Goal: Task Accomplishment & Management: Use online tool/utility

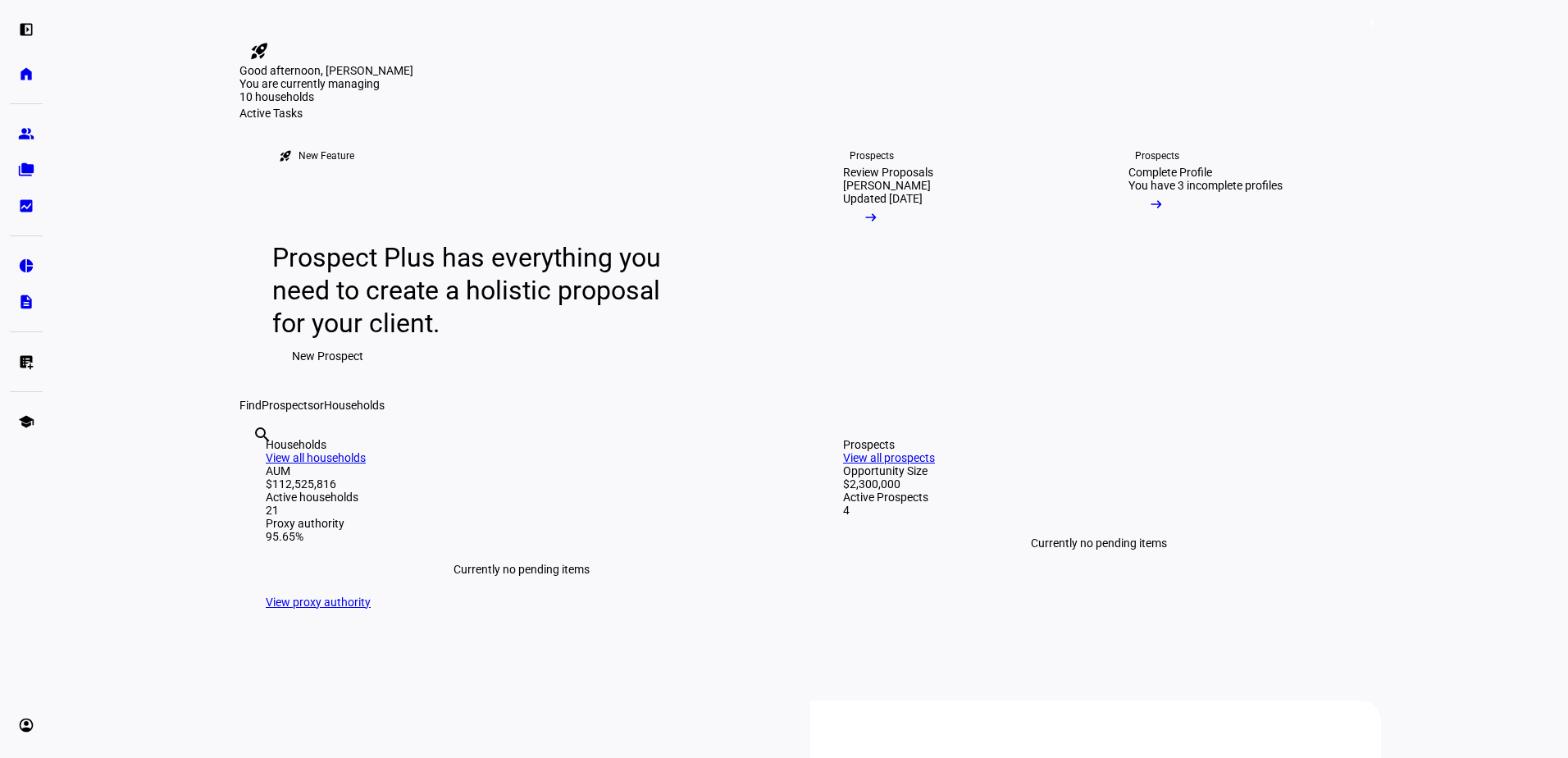
drag, startPoint x: 1302, startPoint y: 9, endPoint x: 1321, endPoint y: 2, distance: 20.2
click at [18, 76] on link "home Home" at bounding box center [26, 74] width 33 height 33
click at [31, 356] on eth-mat-symbol "list_alt_add" at bounding box center [26, 361] width 17 height 17
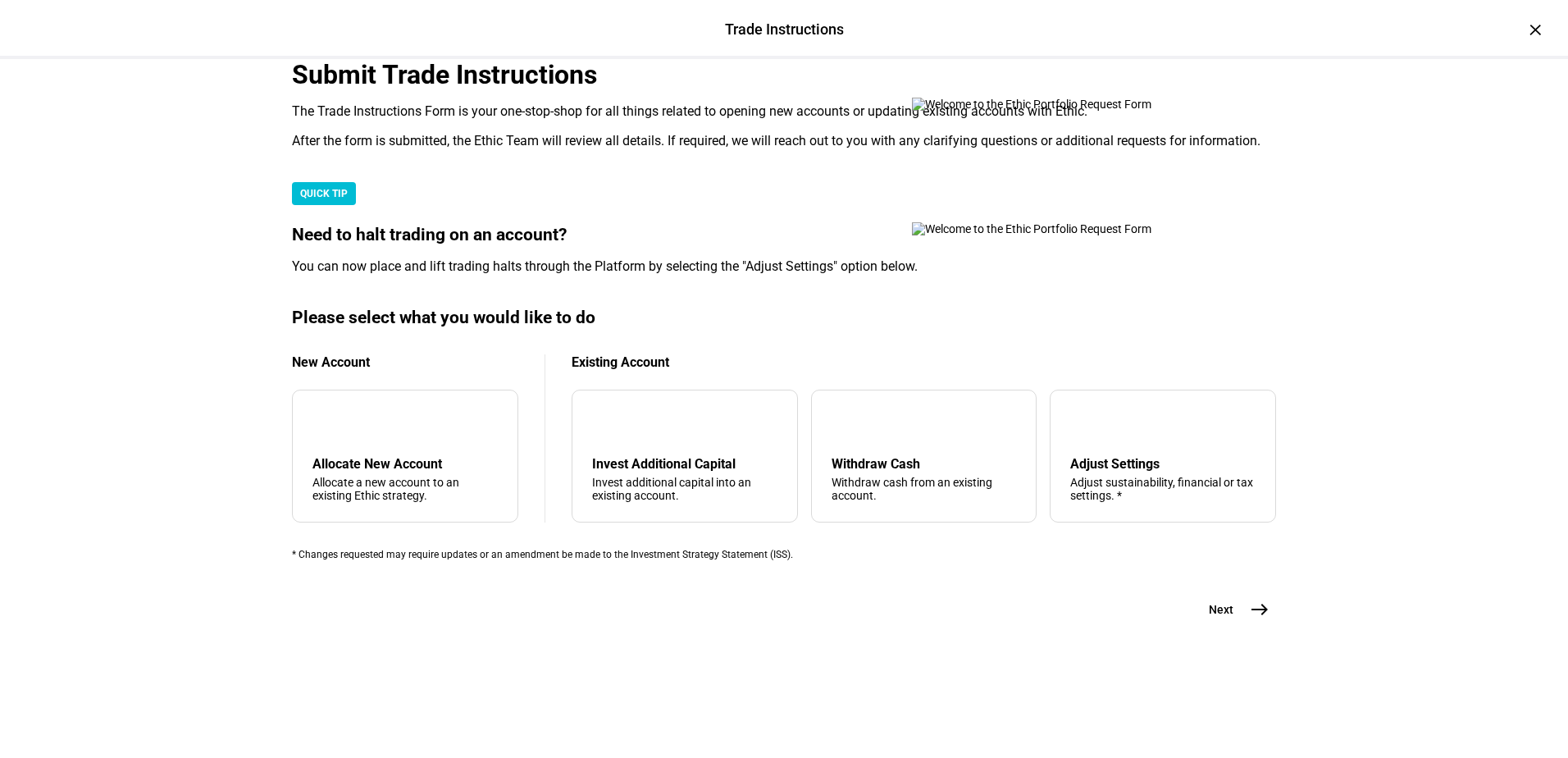
scroll to position [386, 0]
click at [914, 476] on div "Withdraw cash from an existing account." at bounding box center [925, 488] width 185 height 26
click at [1233, 626] on button "Next east" at bounding box center [1232, 609] width 87 height 33
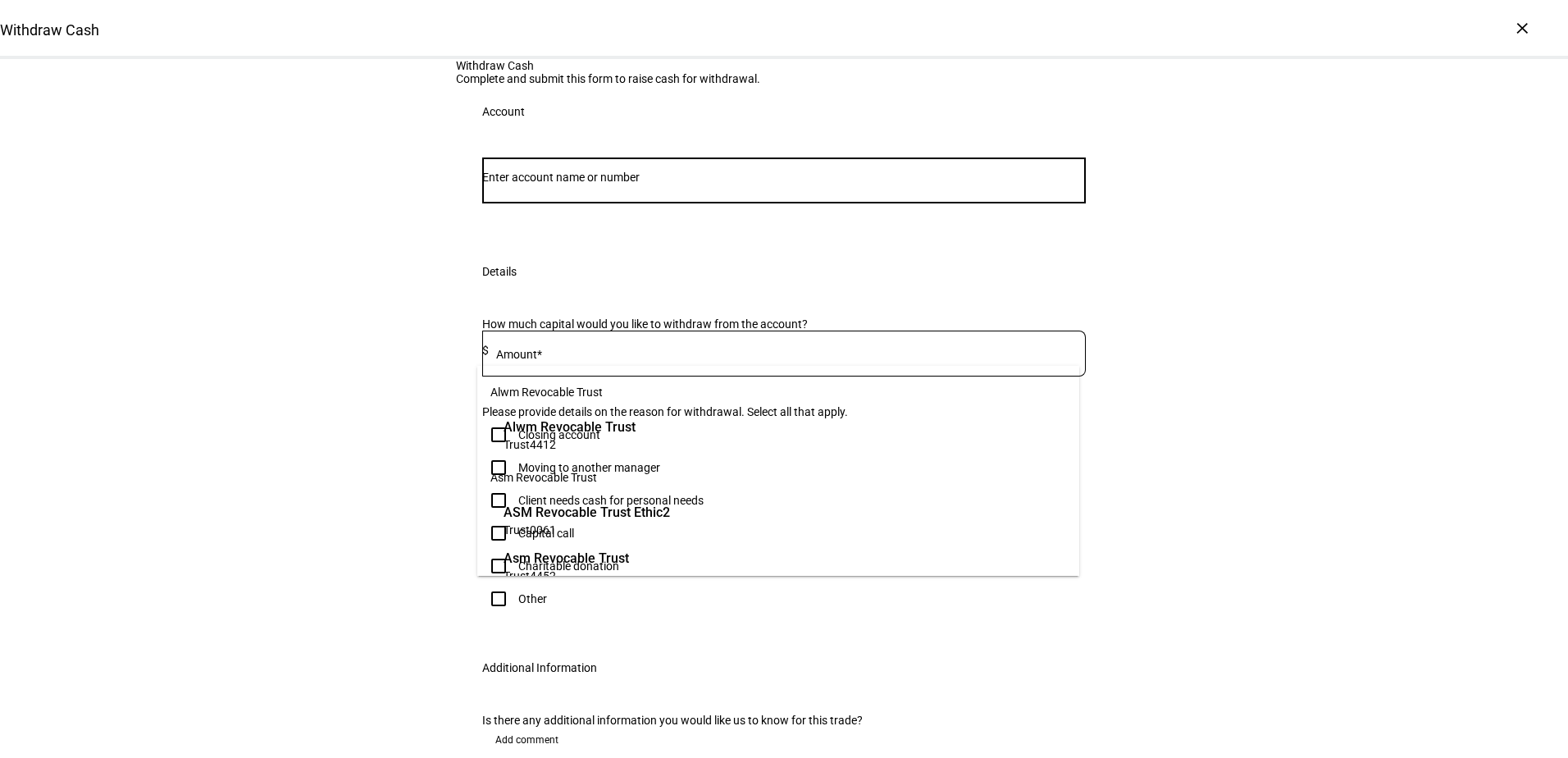
click at [640, 184] on input "Number" at bounding box center [784, 176] width 603 height 13
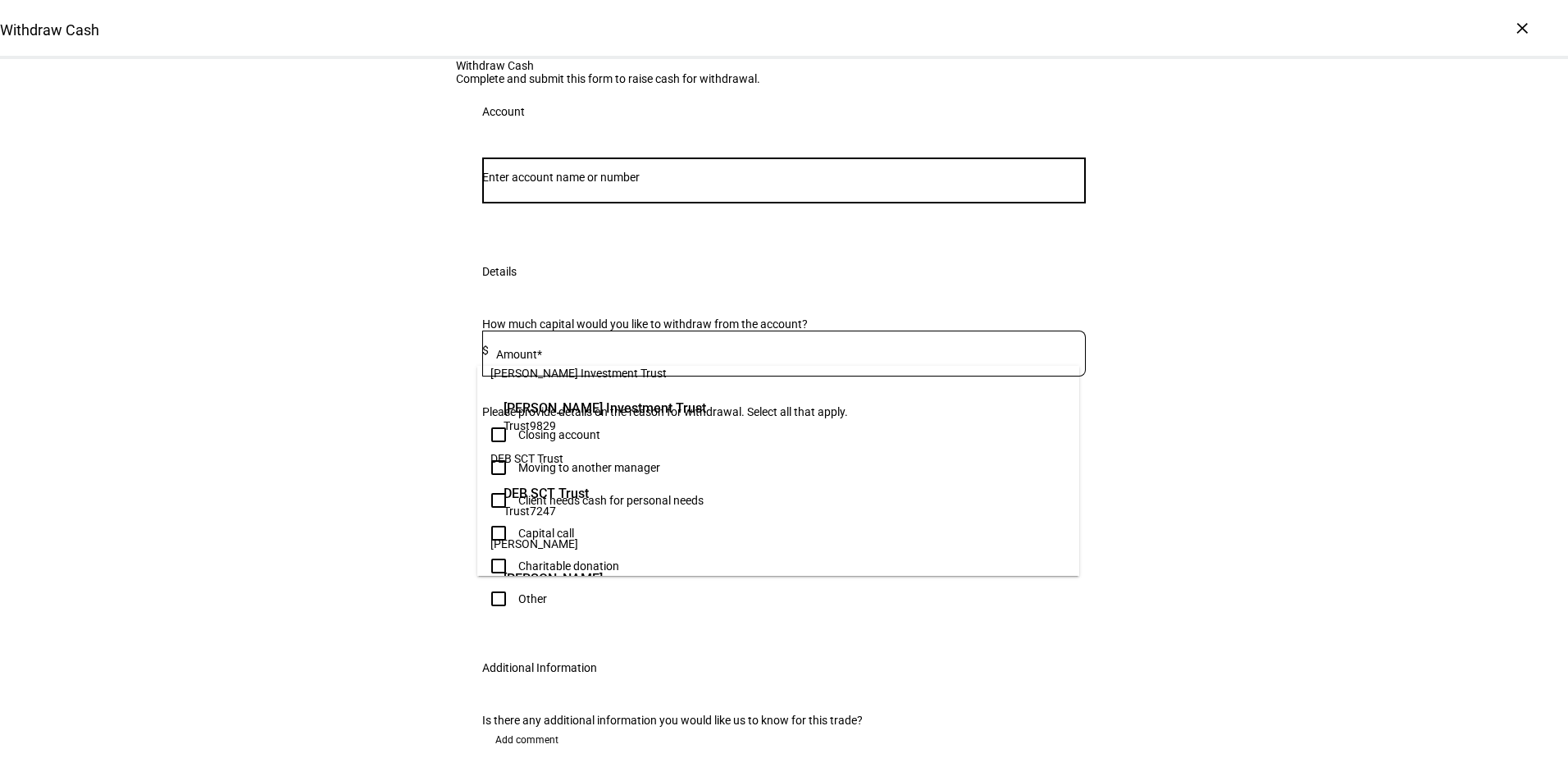
scroll to position [343, 0]
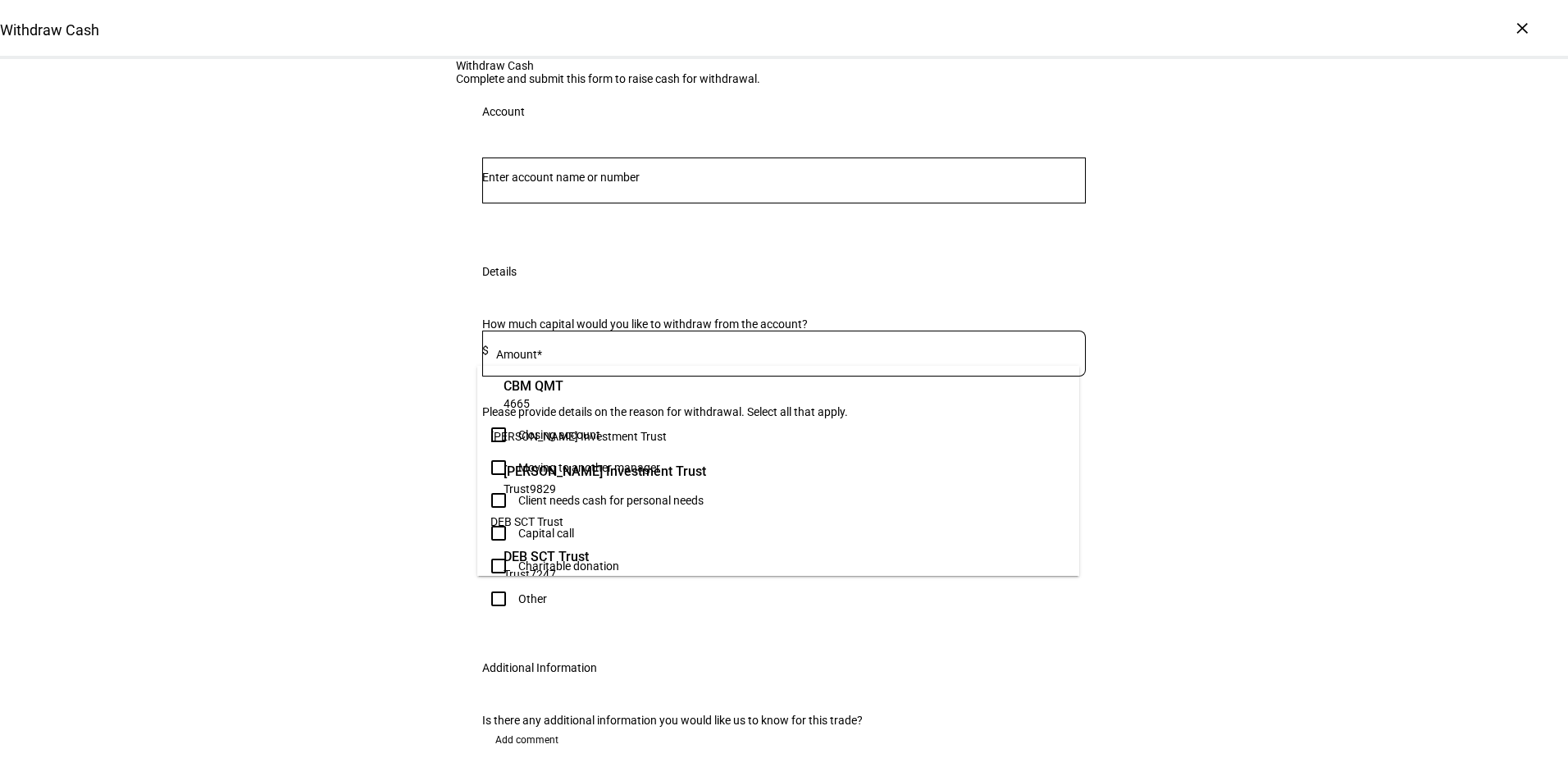
click at [633, 479] on span "[PERSON_NAME] Investment Trust" at bounding box center [604, 470] width 202 height 18
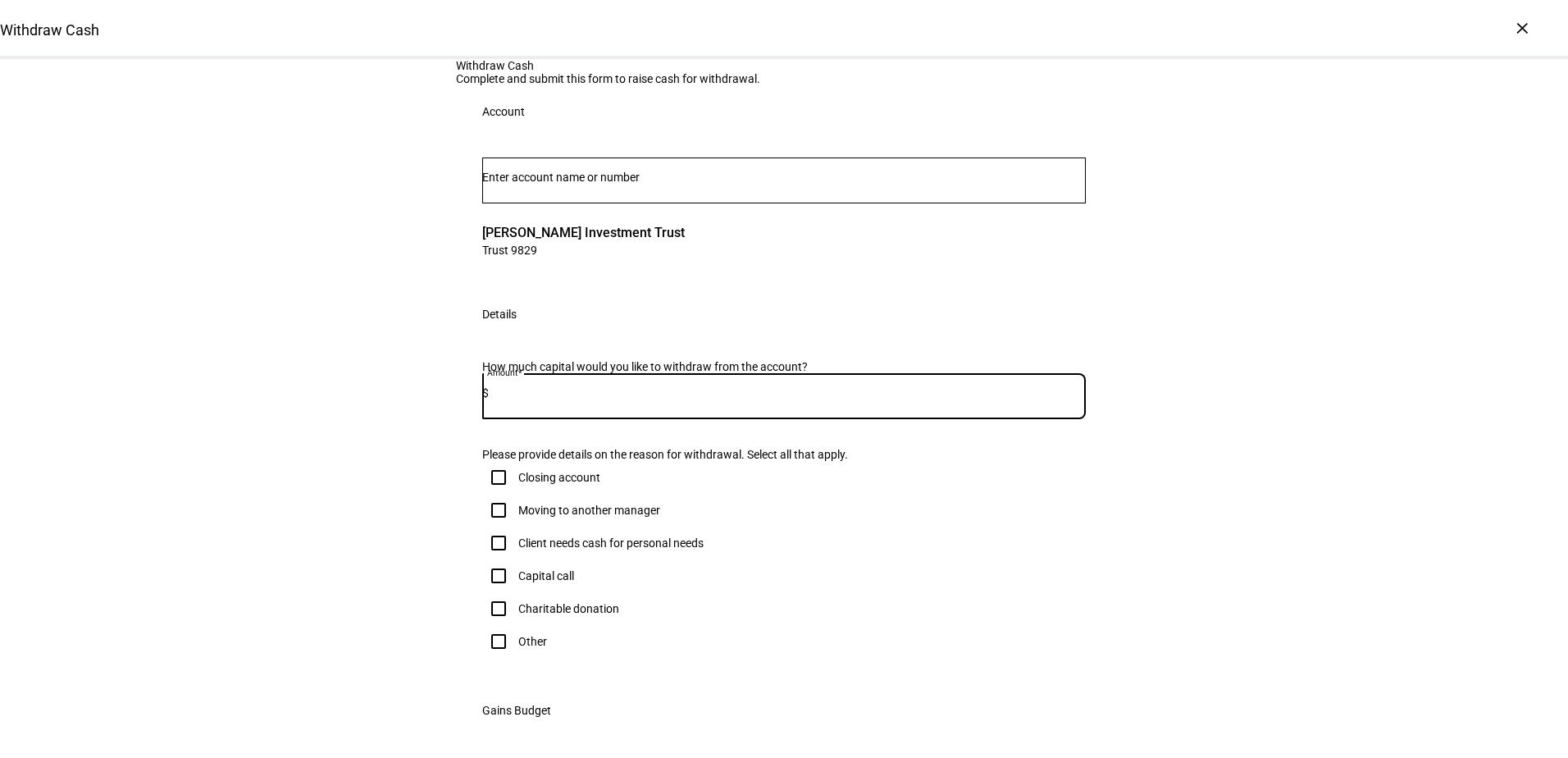
click at [562, 399] on input at bounding box center [787, 392] width 598 height 13
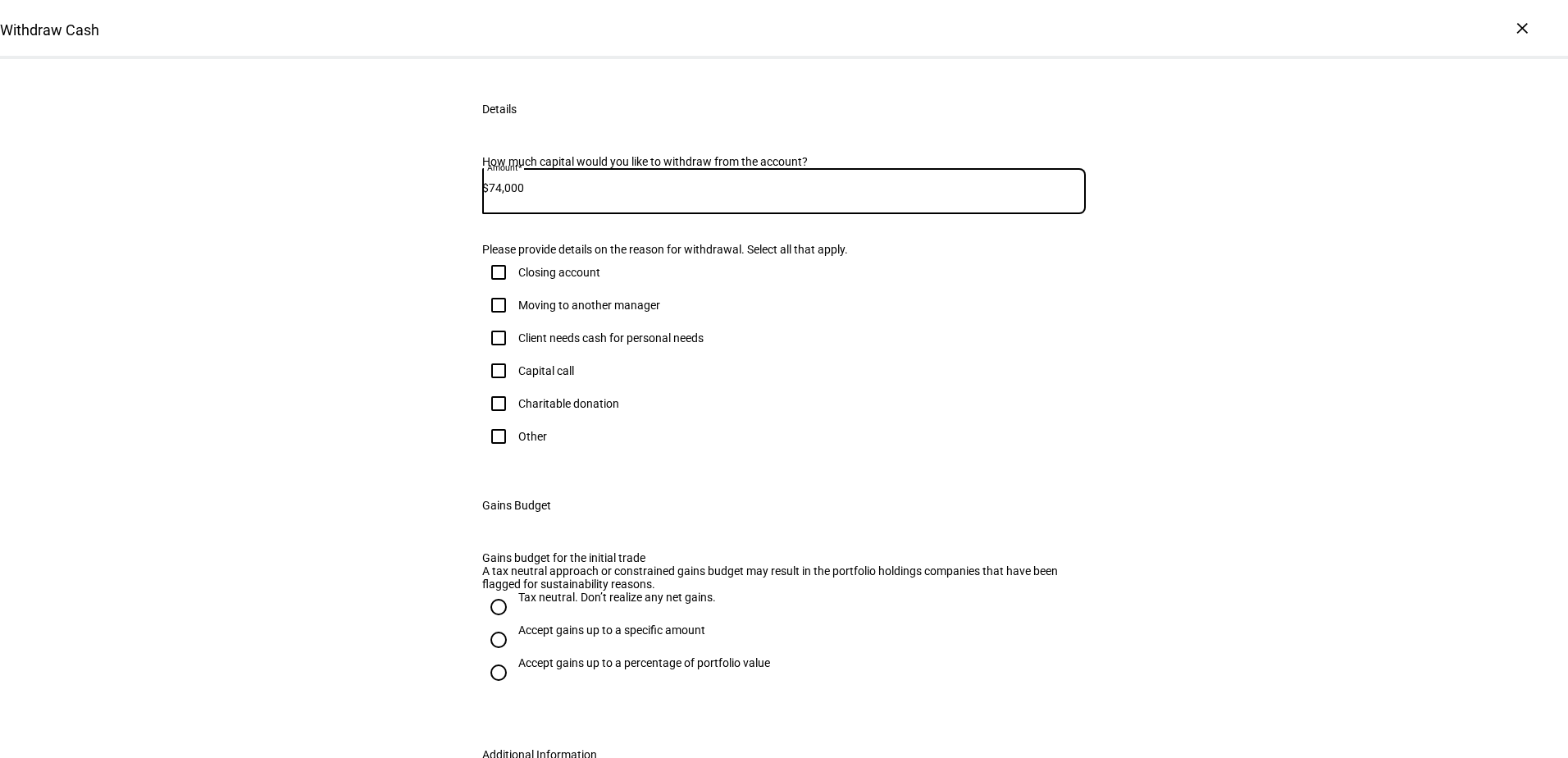
scroll to position [246, 0]
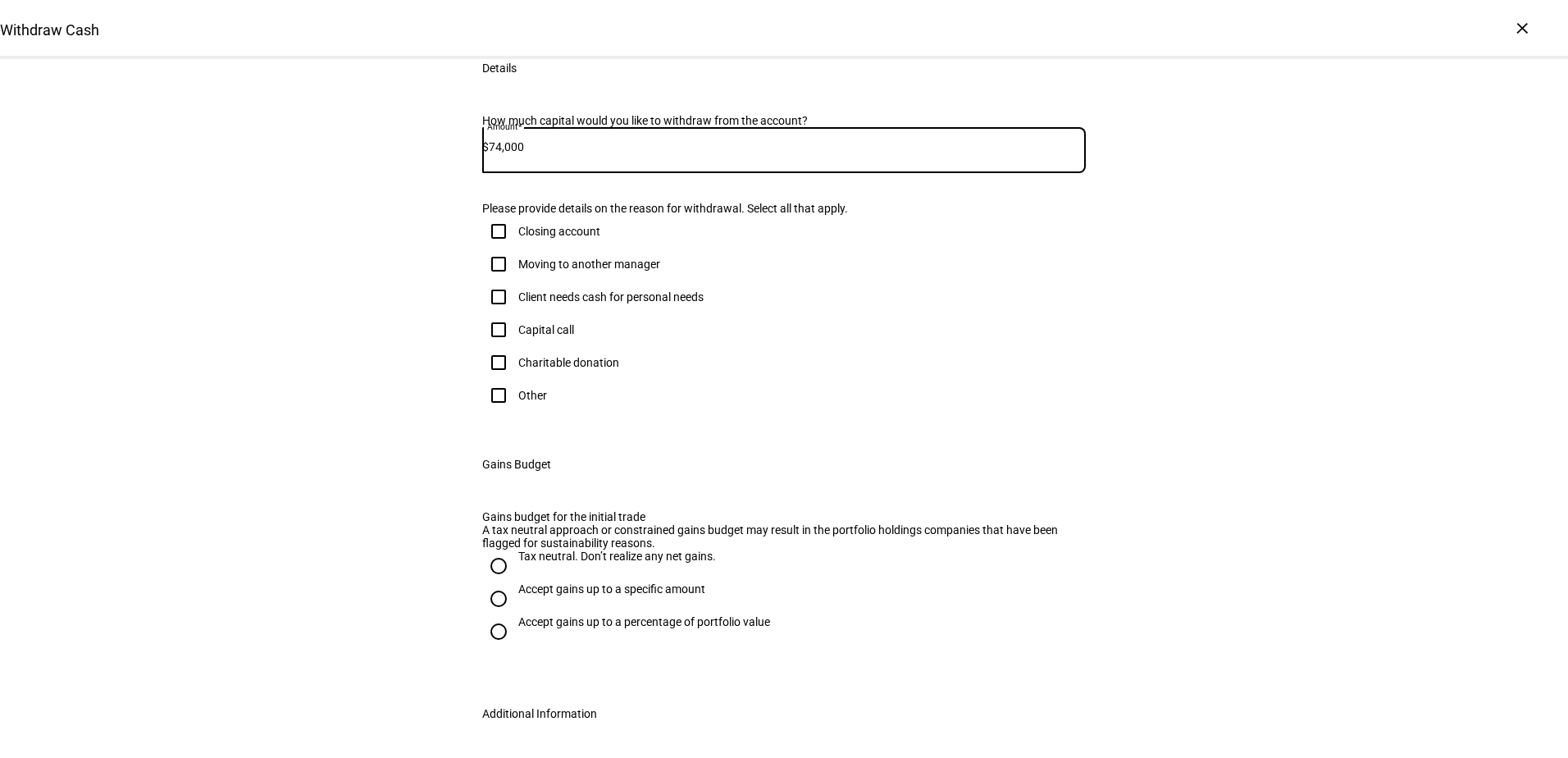
type input "74,000"
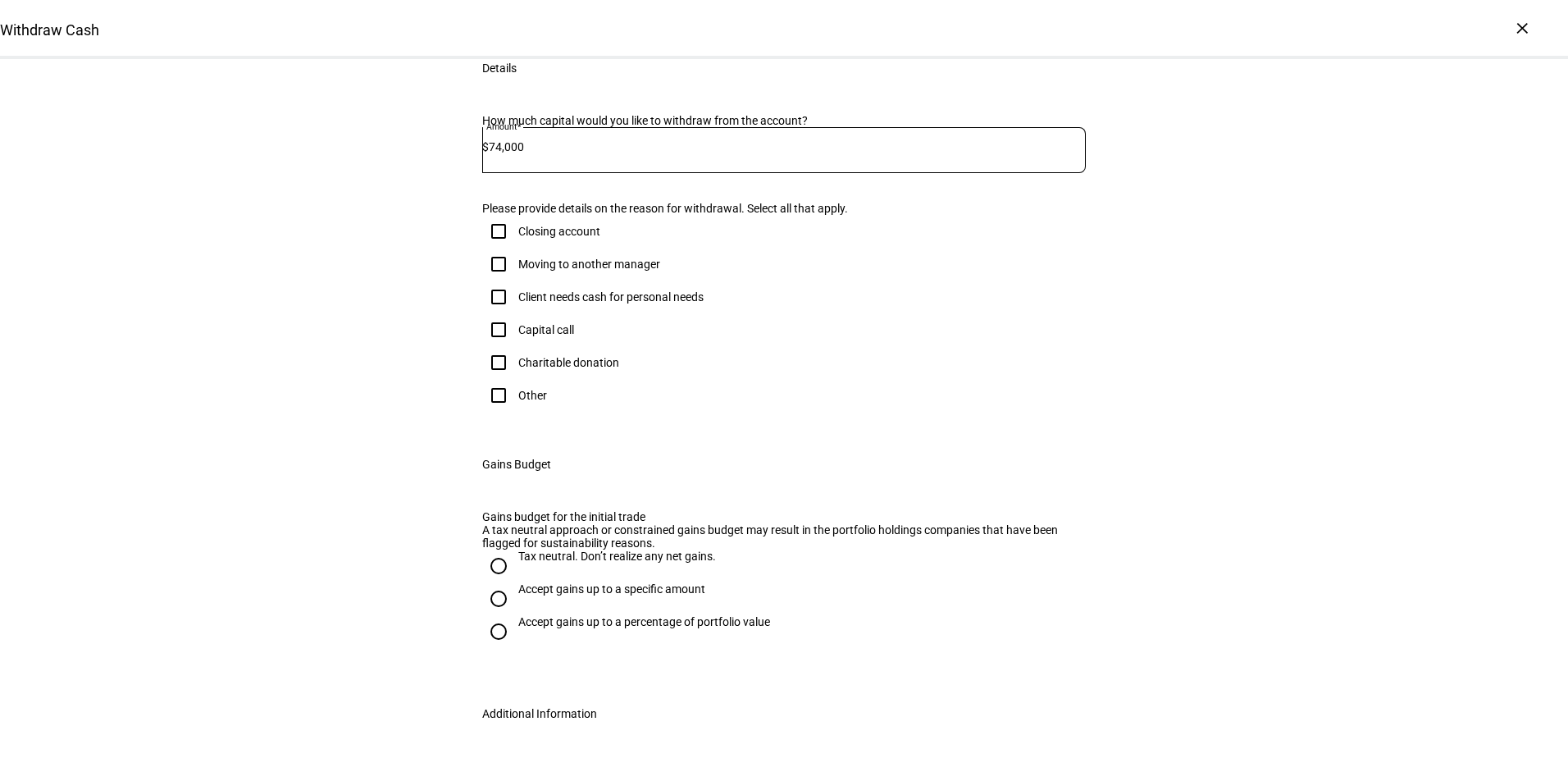
click at [494, 313] on input "Client needs cash for personal needs" at bounding box center [499, 297] width 33 height 33
checkbox input "true"
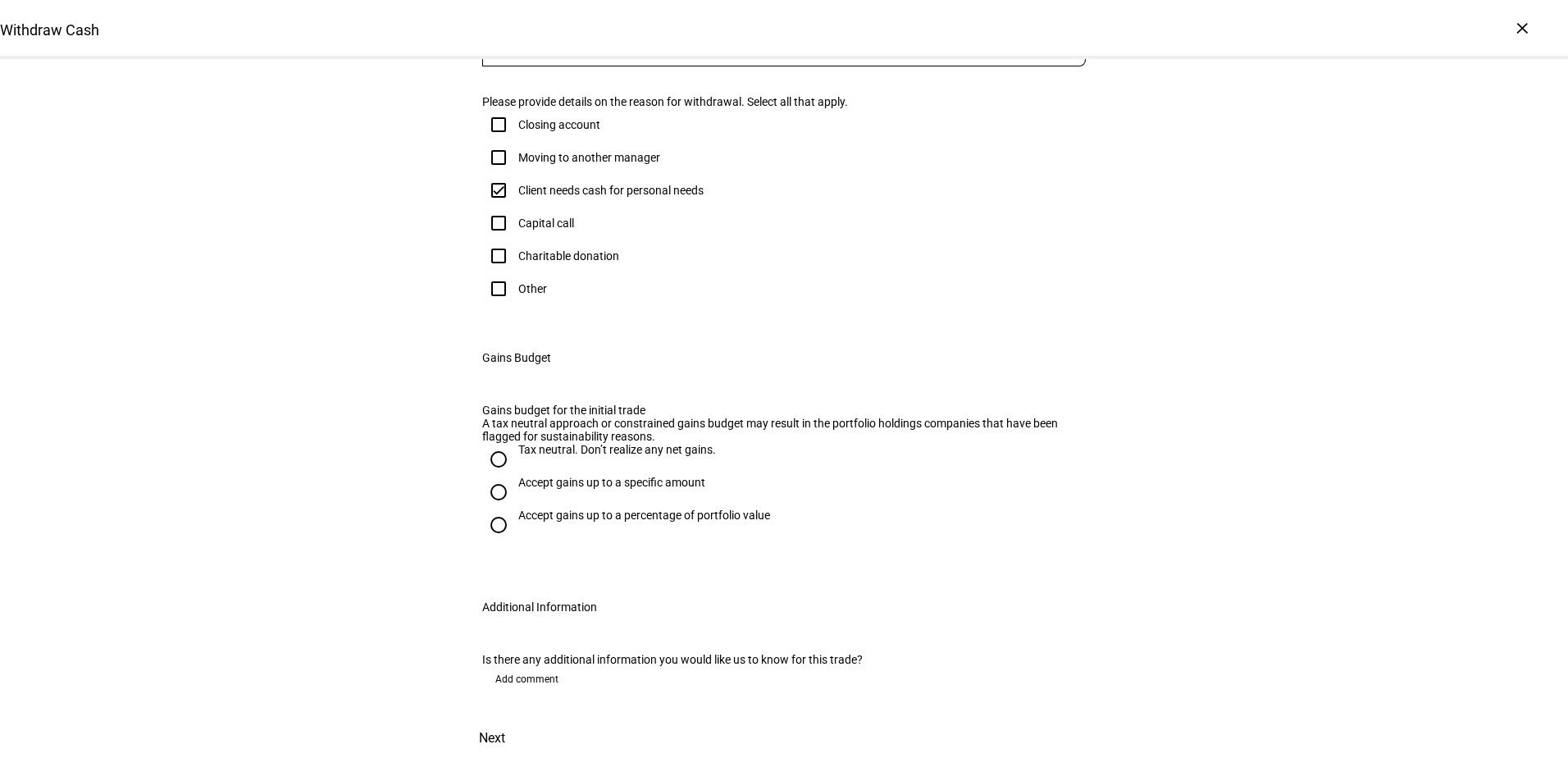
scroll to position [728, 0]
click at [501, 509] on input "Accept gains up to a percentage of portfolio value" at bounding box center [499, 525] width 33 height 33
radio input "true"
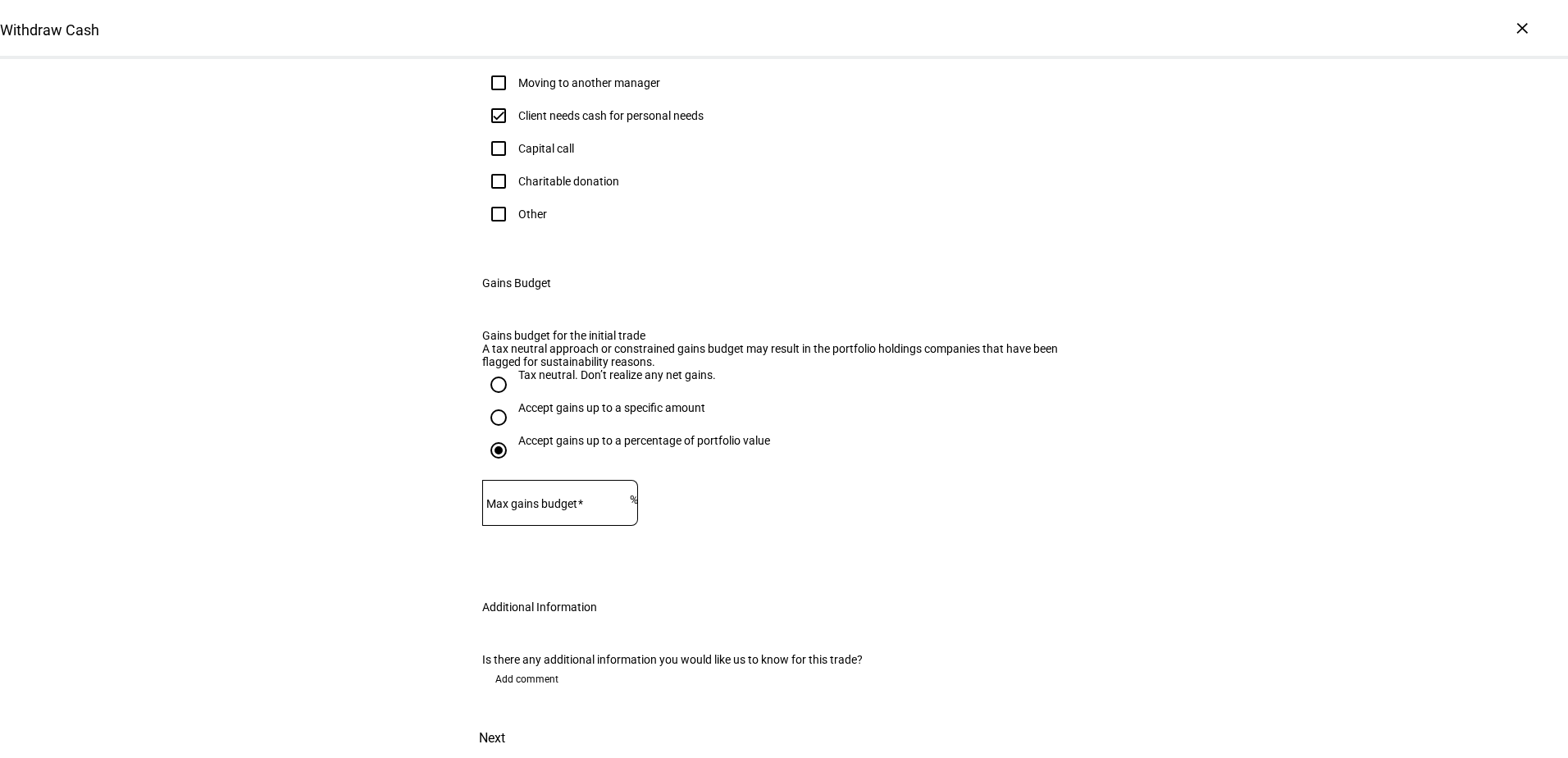
click at [541, 497] on mat-label "Max gains budget" at bounding box center [532, 503] width 91 height 13
click at [541, 493] on input "Max gains budget" at bounding box center [557, 499] width 148 height 13
type input "15"
click at [399, 493] on div "Withdraw Cash Complete and submit this form to raise cash for withdrawal. Accou…" at bounding box center [784, 195] width 1568 height 1126
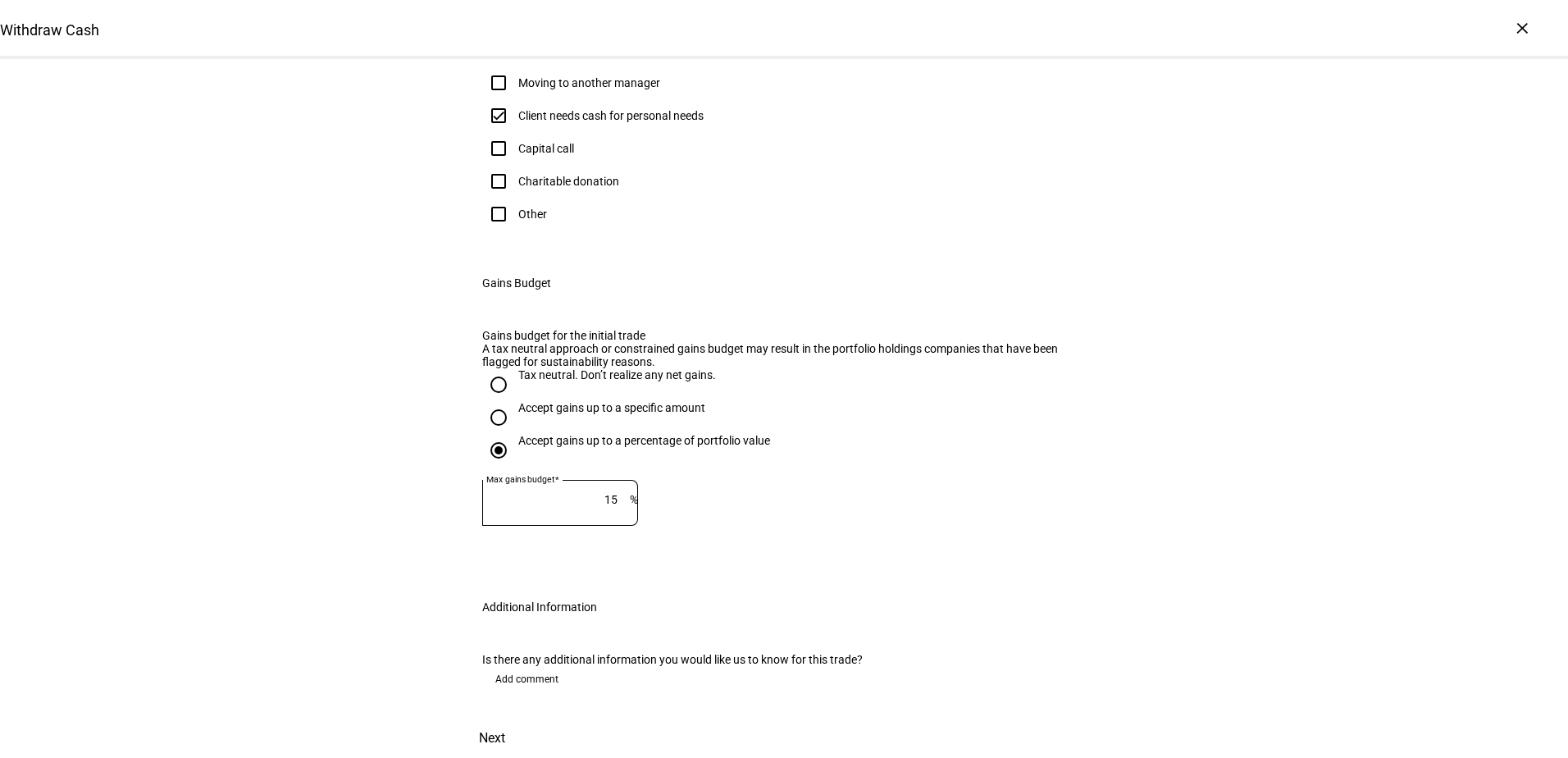
click at [505, 718] on span "Next" at bounding box center [492, 738] width 26 height 39
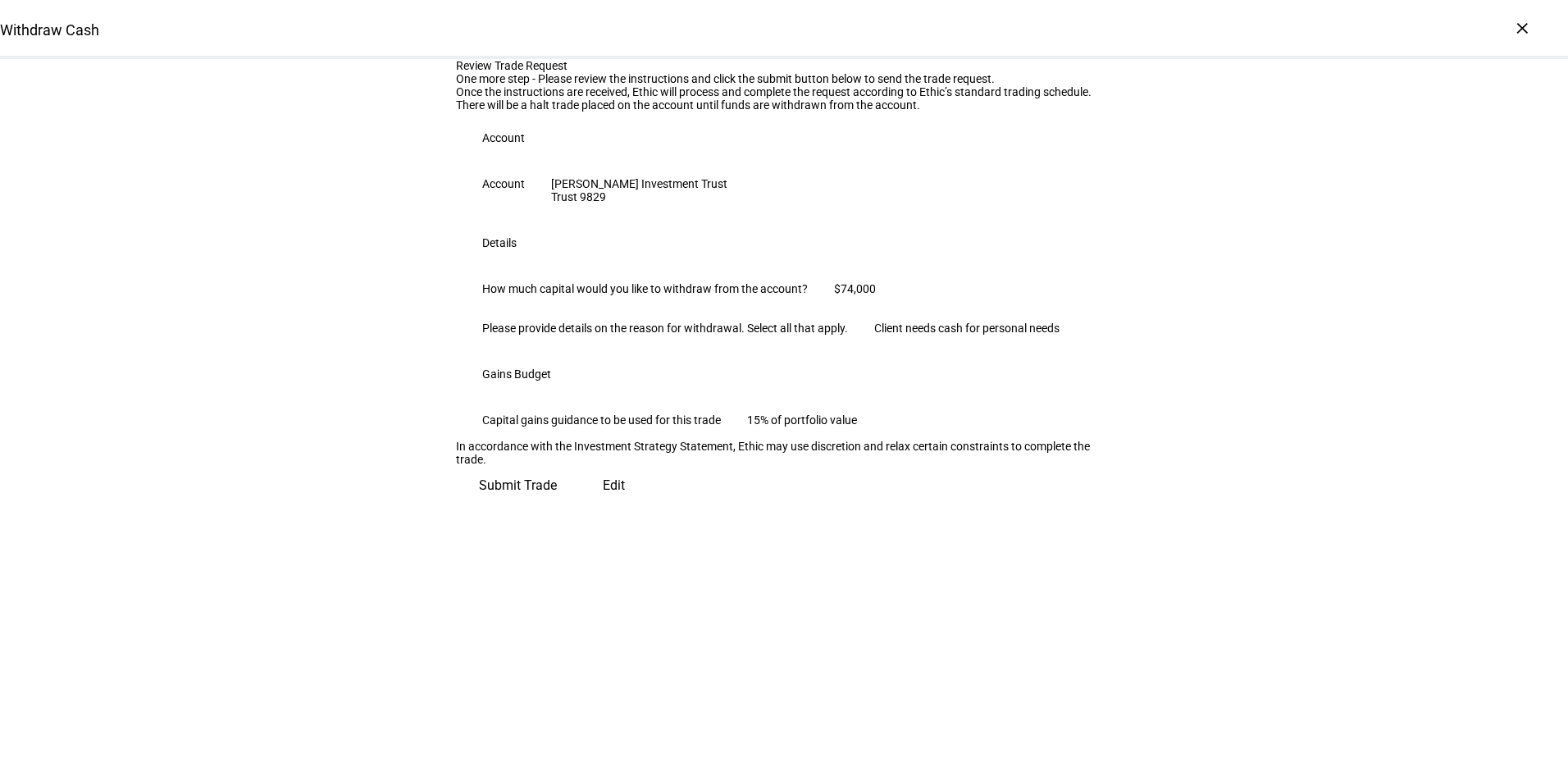
scroll to position [156, 0]
click at [557, 505] on span "Submit Trade" at bounding box center [518, 486] width 78 height 39
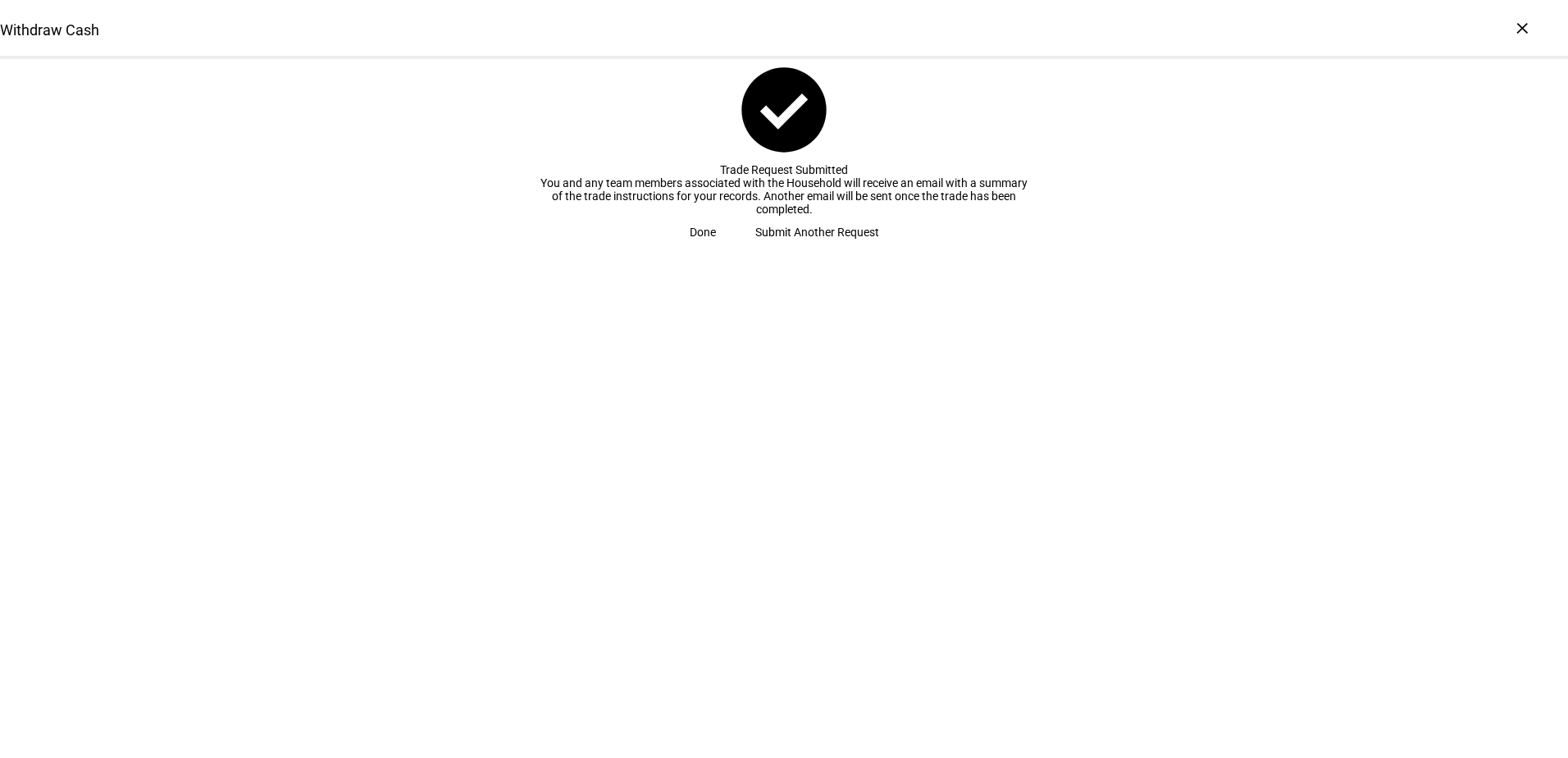
click at [780, 248] on div "Done Submit Another Request" at bounding box center [784, 233] width 459 height 33
click at [716, 248] on span "Done" at bounding box center [703, 233] width 26 height 33
